Goal: Submit feedback/report problem

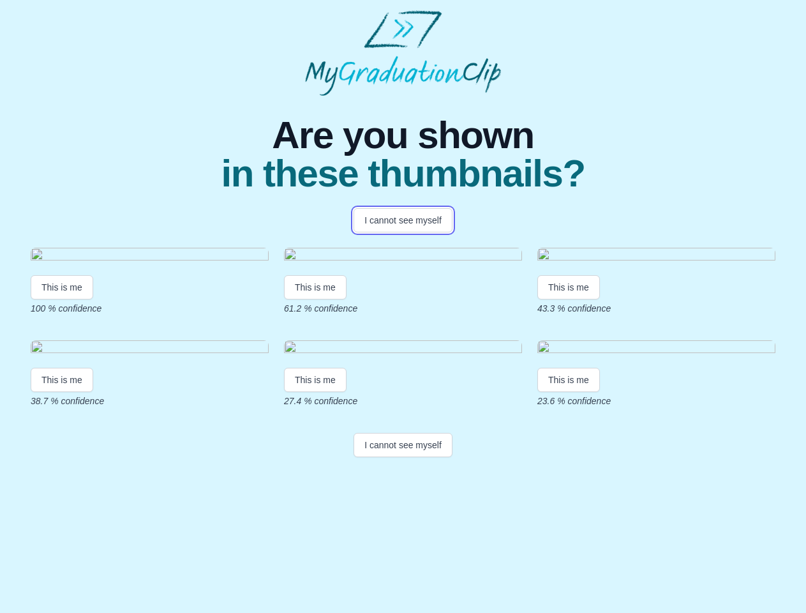
click at [403, 220] on button "I cannot see myself" at bounding box center [403, 220] width 99 height 24
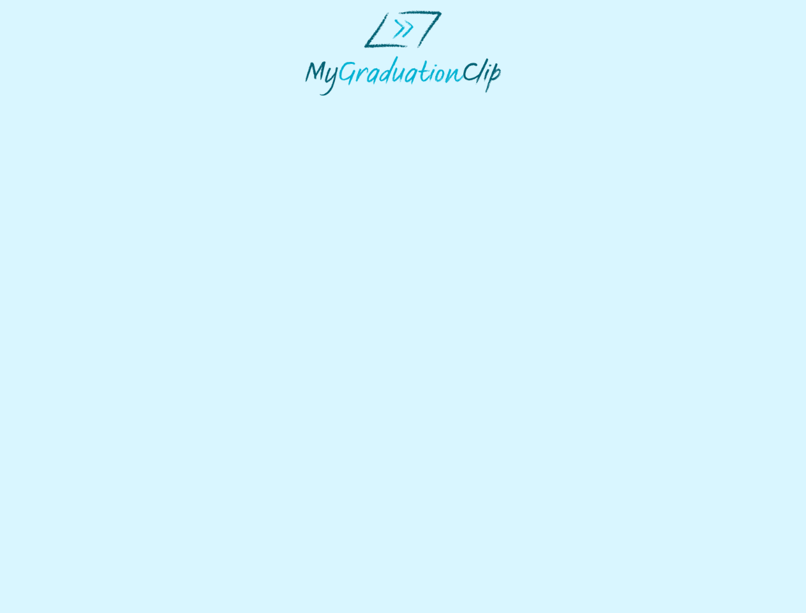
click at [62, 106] on html at bounding box center [403, 53] width 806 height 106
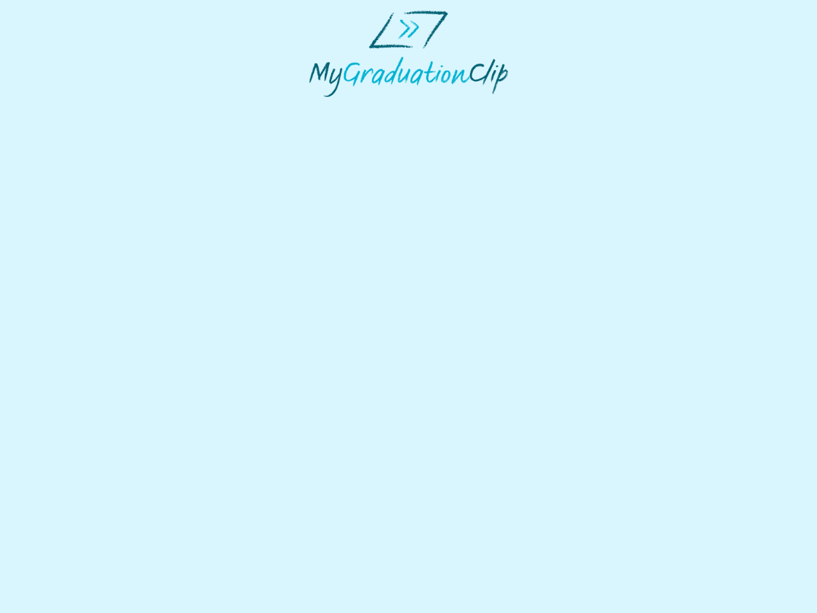
click at [317, 107] on html at bounding box center [408, 53] width 817 height 107
click at [572, 107] on html at bounding box center [408, 53] width 817 height 107
click at [62, 107] on html at bounding box center [408, 53] width 817 height 107
click at [317, 107] on html at bounding box center [408, 53] width 817 height 107
click at [572, 107] on html at bounding box center [408, 53] width 817 height 107
